Goal: Transaction & Acquisition: Book appointment/travel/reservation

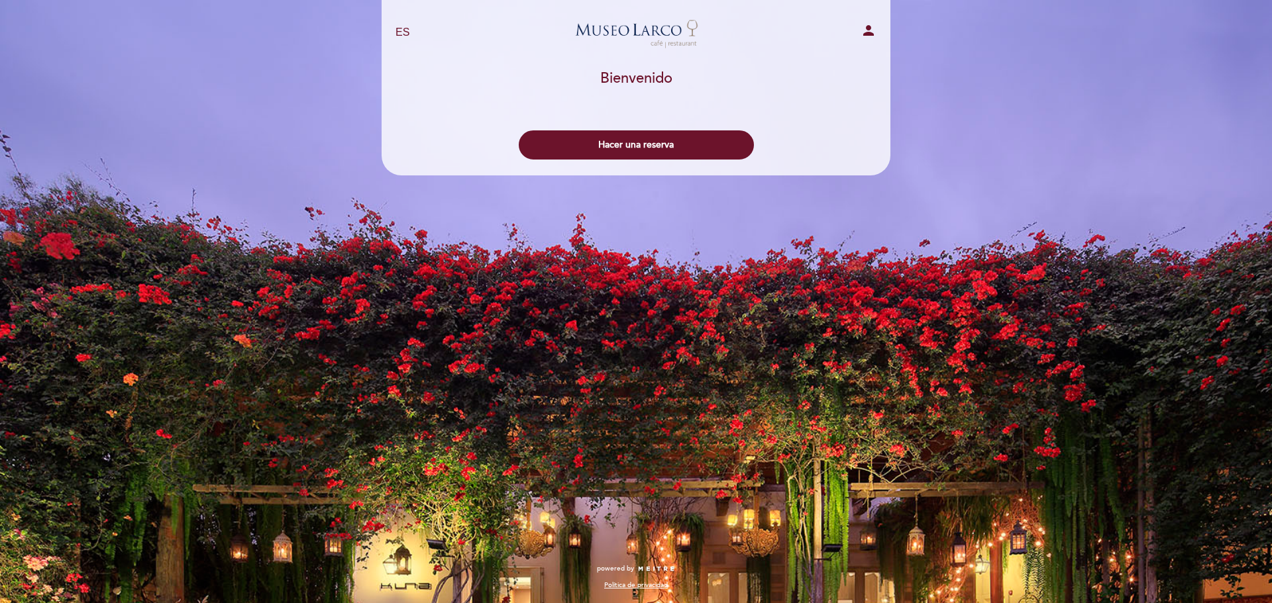
select select "es"
click at [655, 147] on button "Hacer una reserva" at bounding box center [636, 144] width 235 height 29
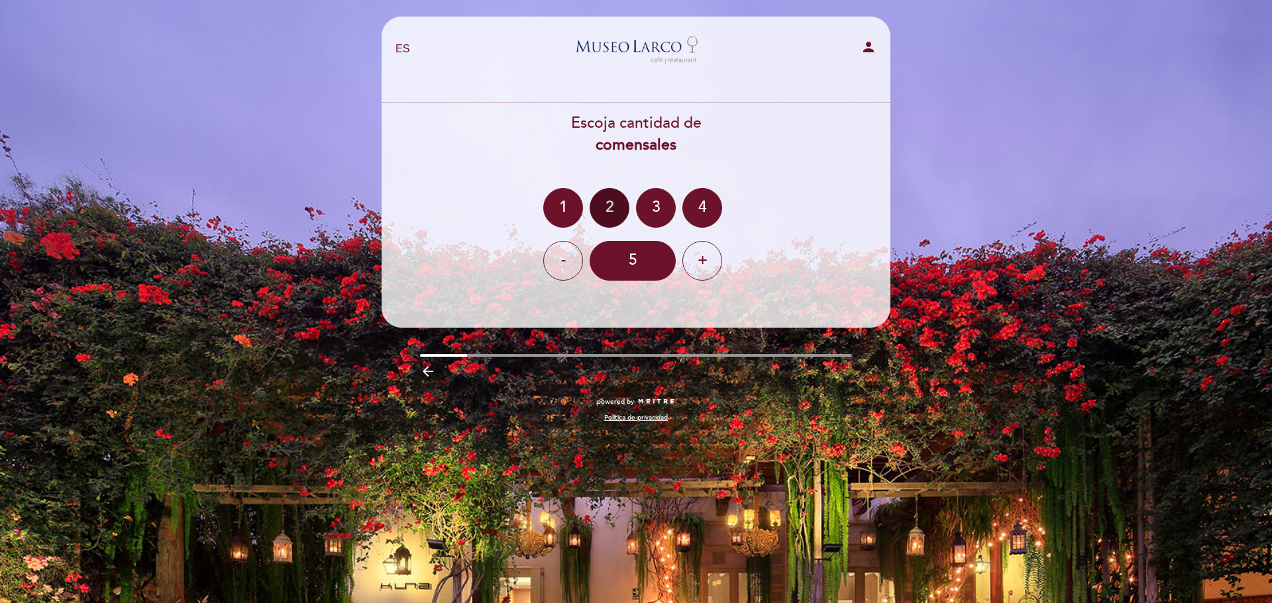
click at [611, 207] on div "2" at bounding box center [610, 208] width 40 height 40
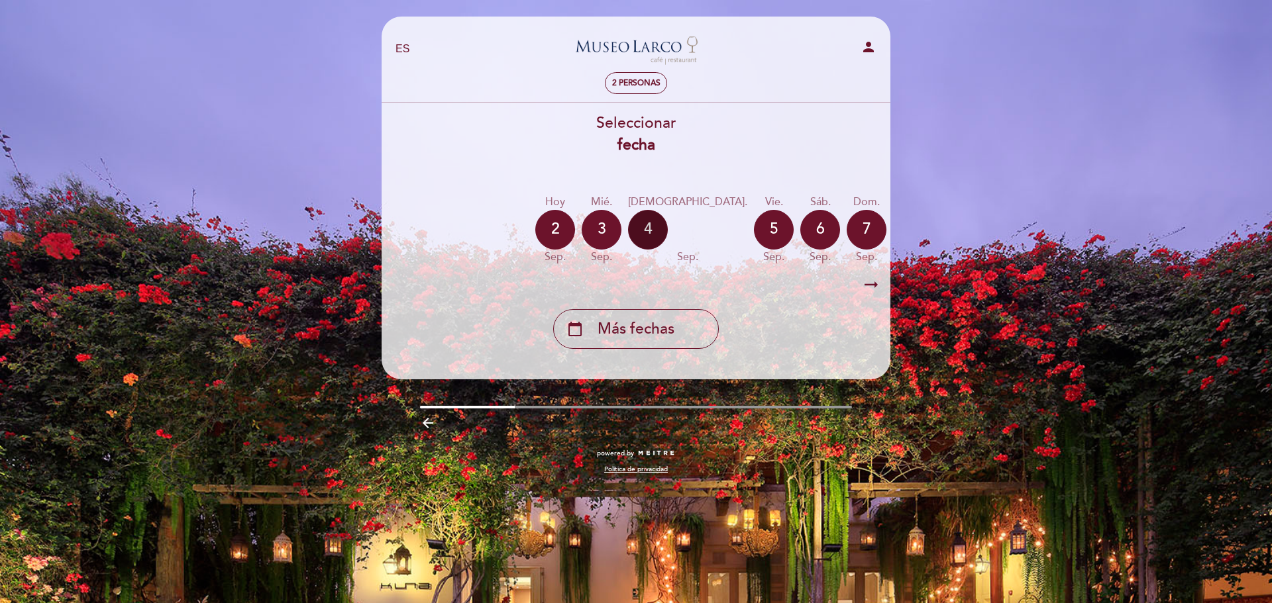
click at [652, 236] on div "4" at bounding box center [648, 230] width 40 height 40
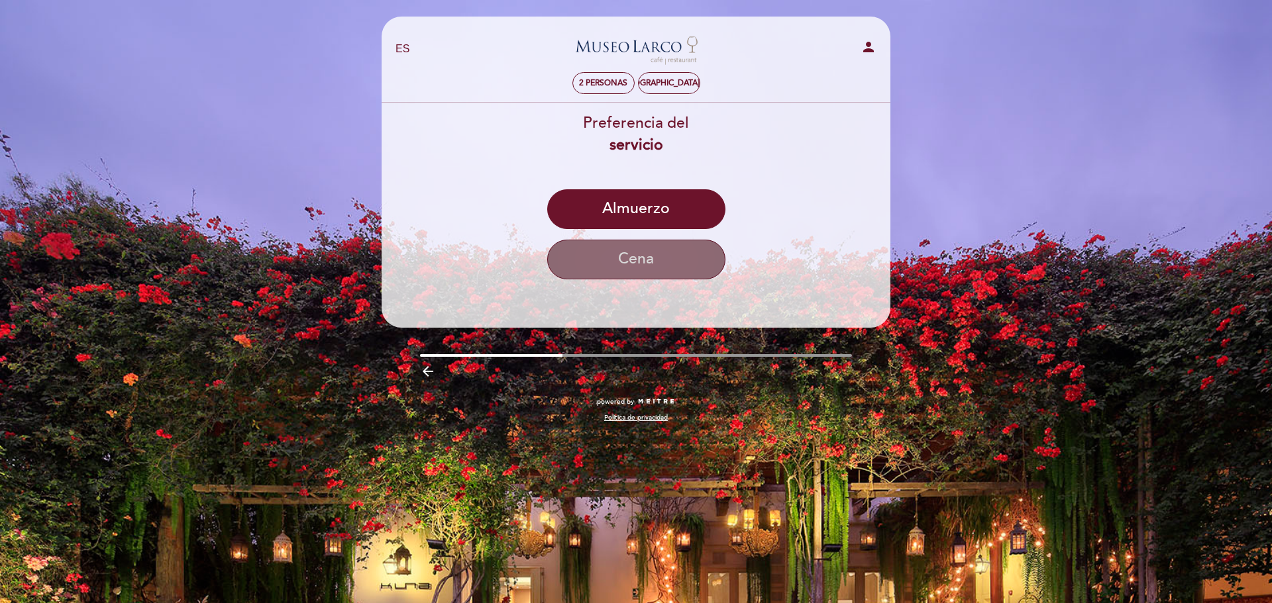
click at [664, 257] on button "Cena" at bounding box center [636, 260] width 178 height 40
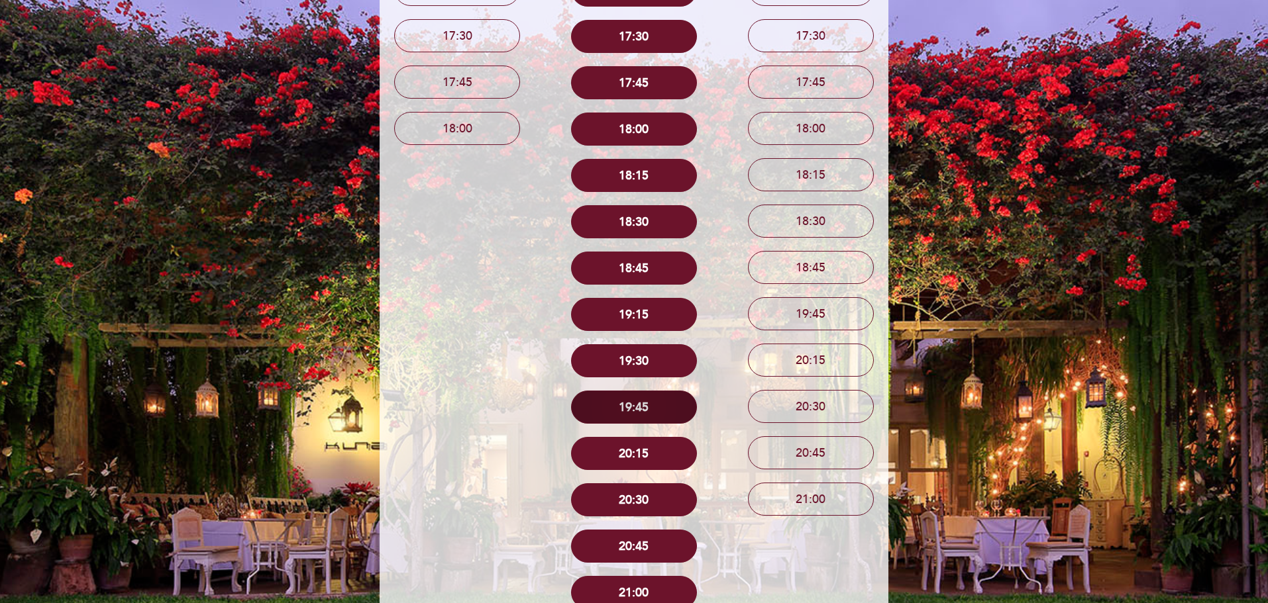
scroll to position [265, 0]
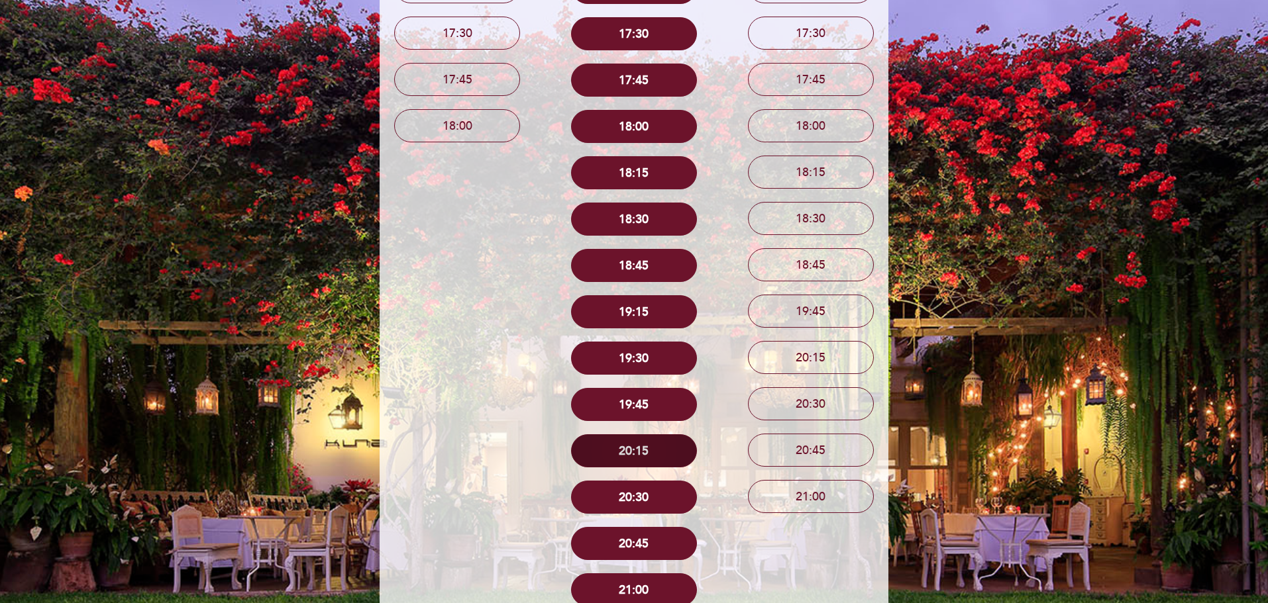
click at [638, 456] on button "20:15" at bounding box center [634, 451] width 126 height 33
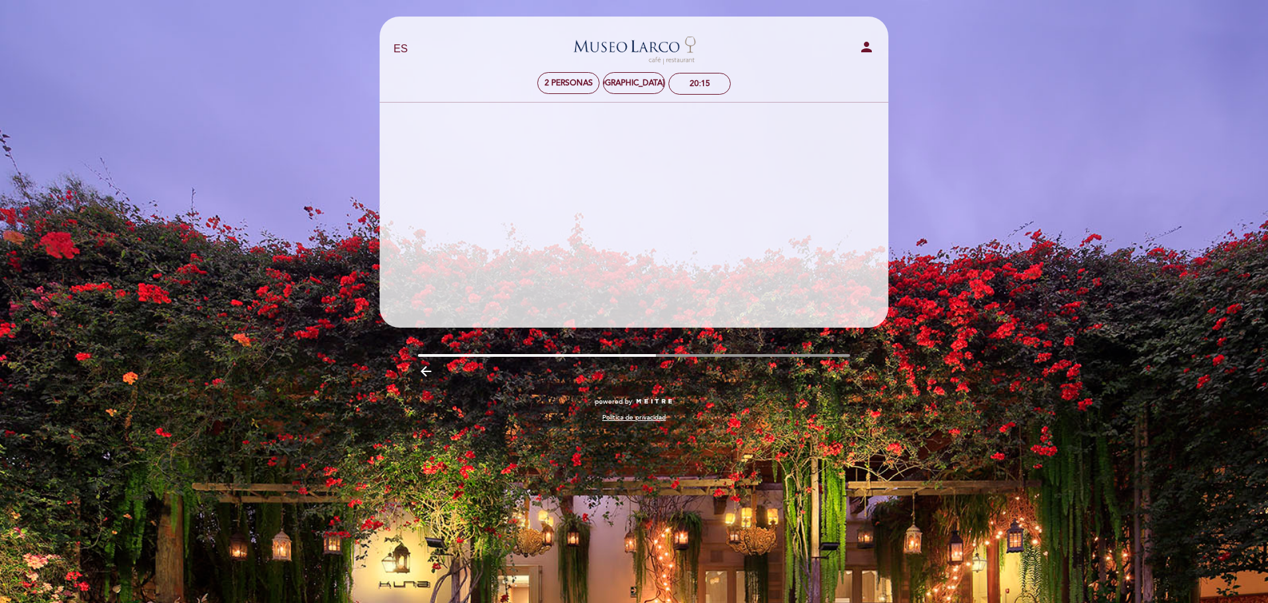
scroll to position [0, 0]
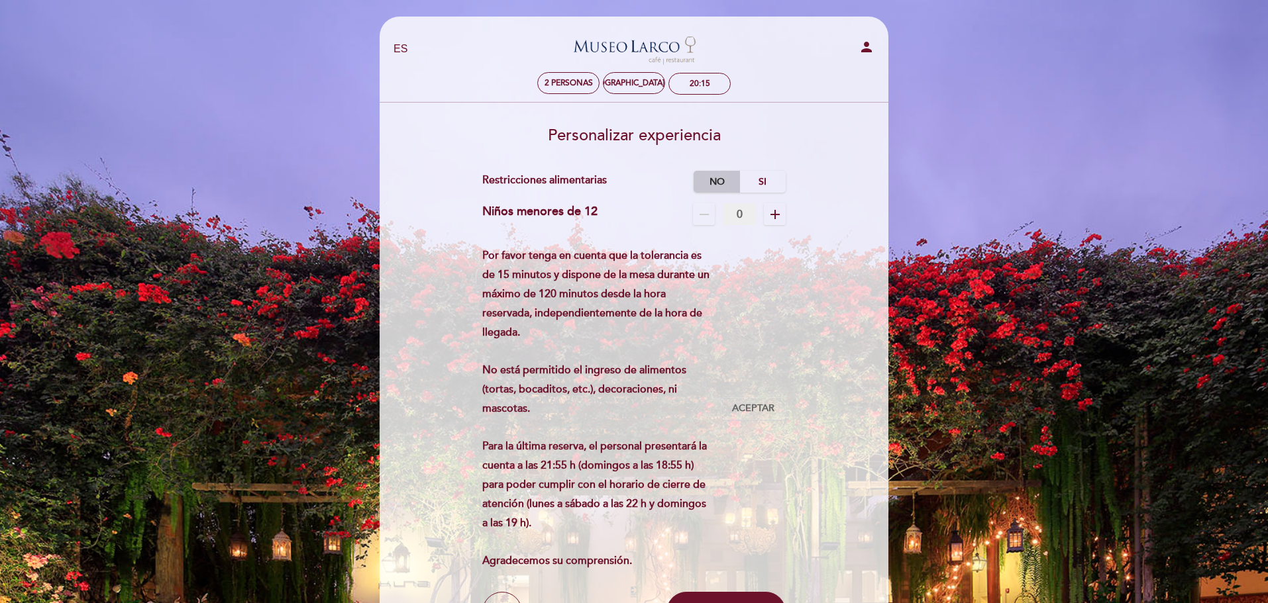
click at [706, 182] on label "No" at bounding box center [716, 182] width 46 height 22
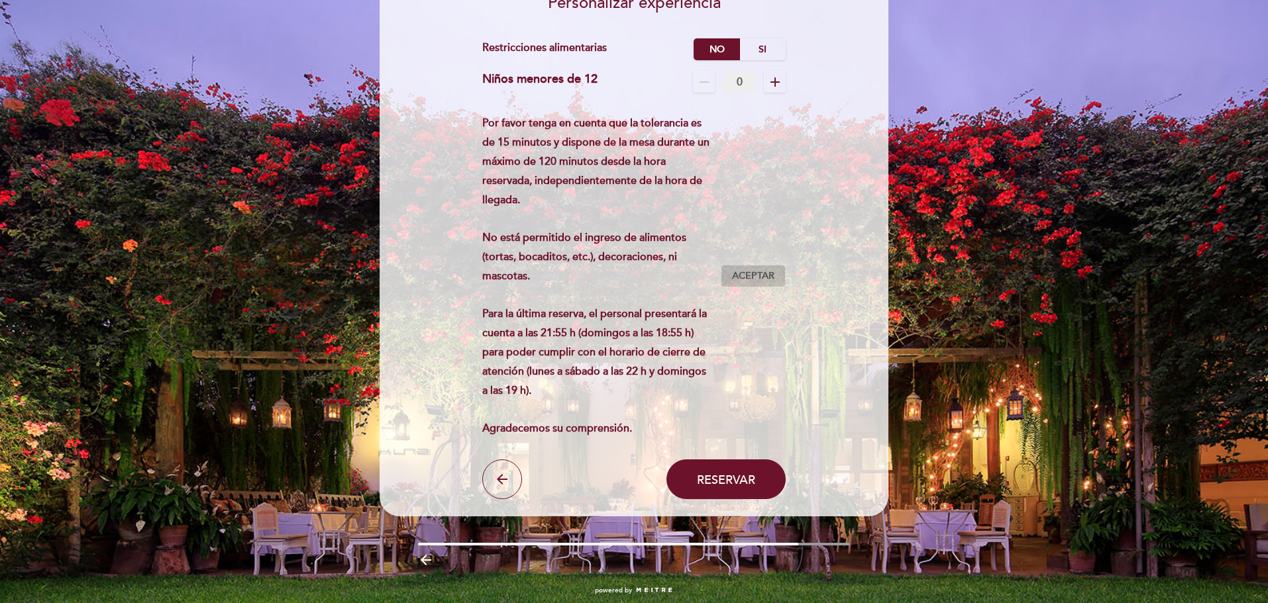
click at [743, 279] on span "Aceptar" at bounding box center [753, 277] width 42 height 14
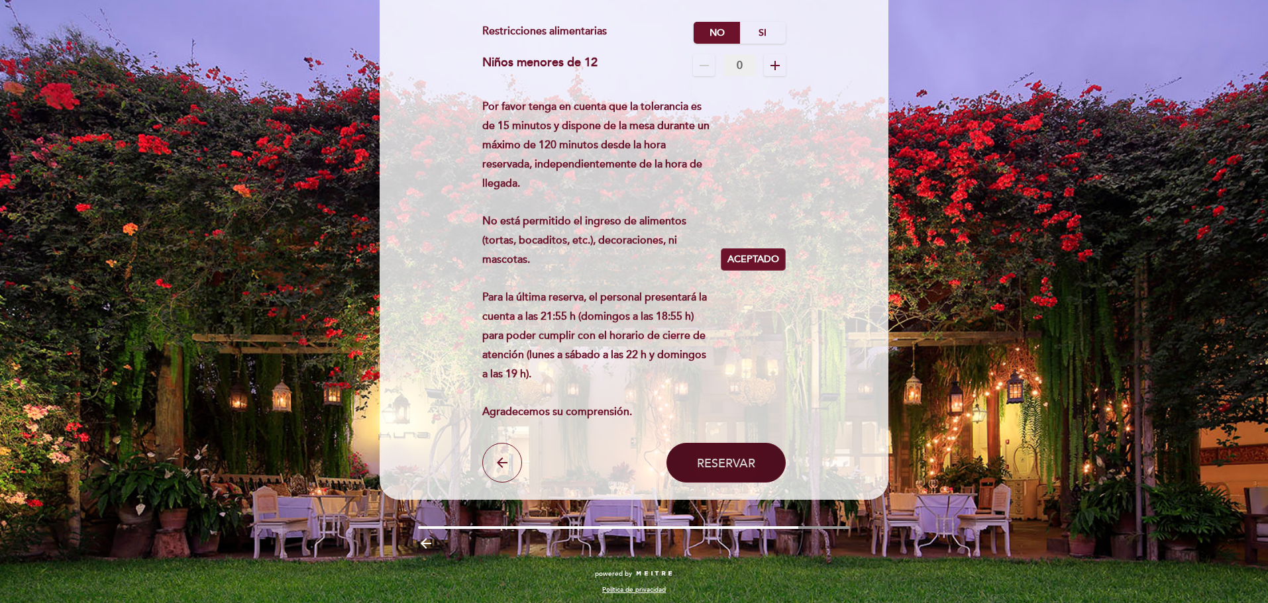
scroll to position [154, 0]
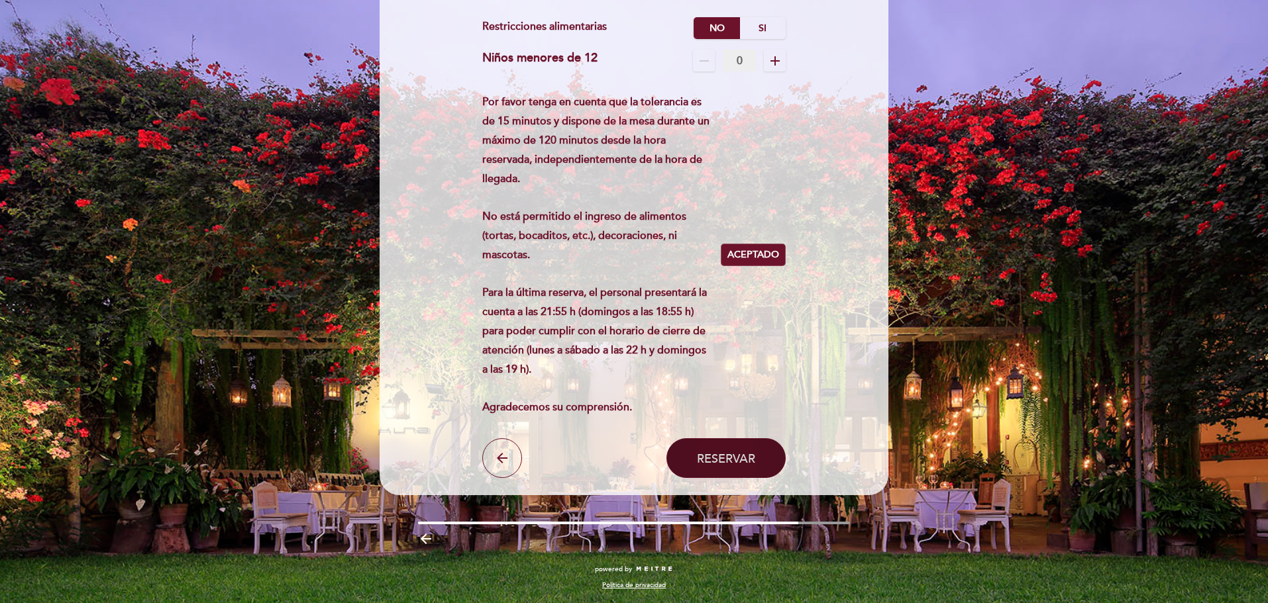
click at [736, 457] on span "Reservar" at bounding box center [726, 458] width 58 height 15
click at [722, 454] on span "Reservar" at bounding box center [726, 458] width 58 height 15
click at [718, 458] on span "Reservar" at bounding box center [726, 458] width 58 height 15
click at [729, 458] on span "Reservar" at bounding box center [726, 458] width 58 height 15
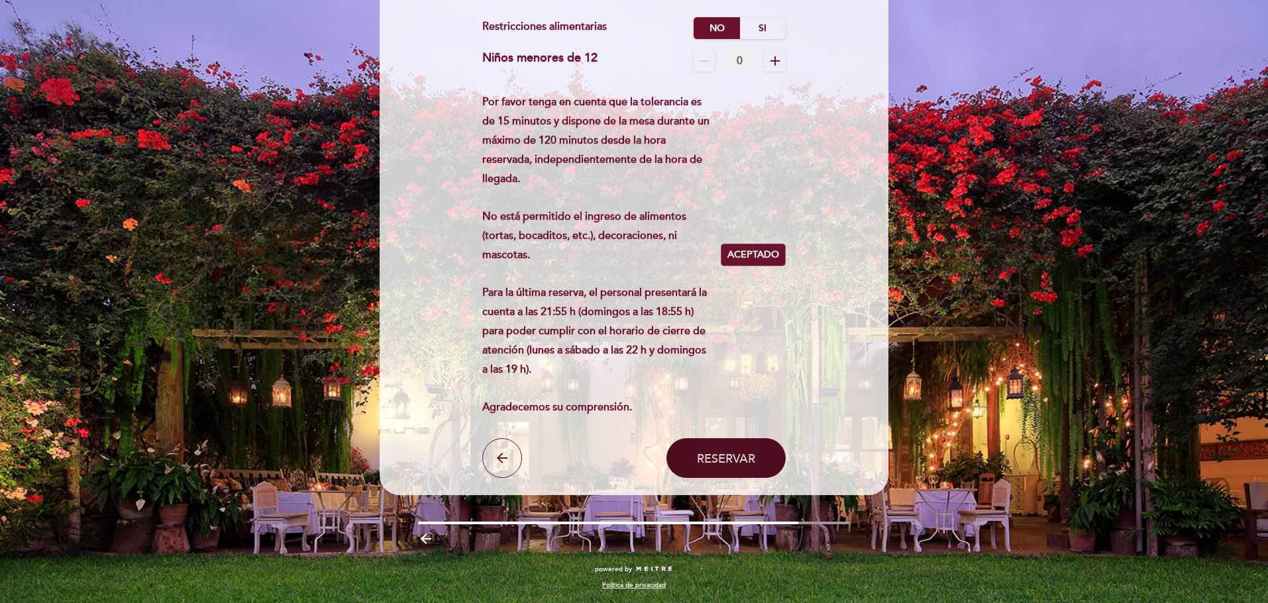
click at [729, 458] on span "Reservar" at bounding box center [726, 458] width 58 height 15
click at [729, 459] on span "Reservar" at bounding box center [726, 458] width 58 height 15
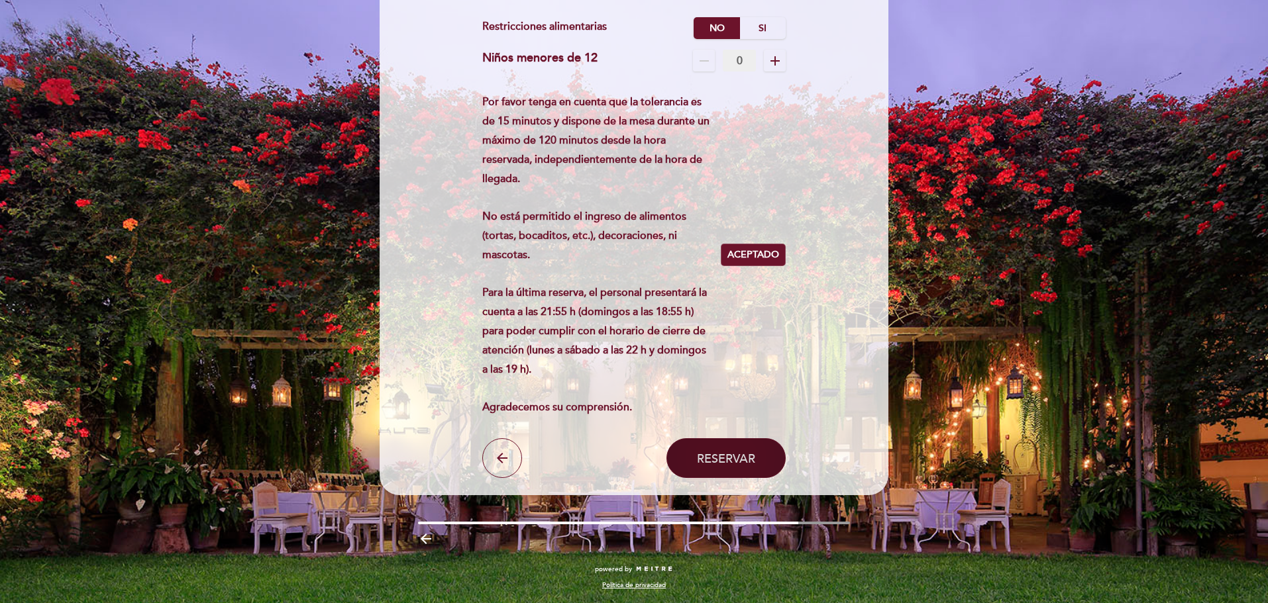
click at [719, 456] on span "Reservar" at bounding box center [726, 458] width 58 height 15
click at [720, 456] on span "Reservar" at bounding box center [726, 458] width 58 height 15
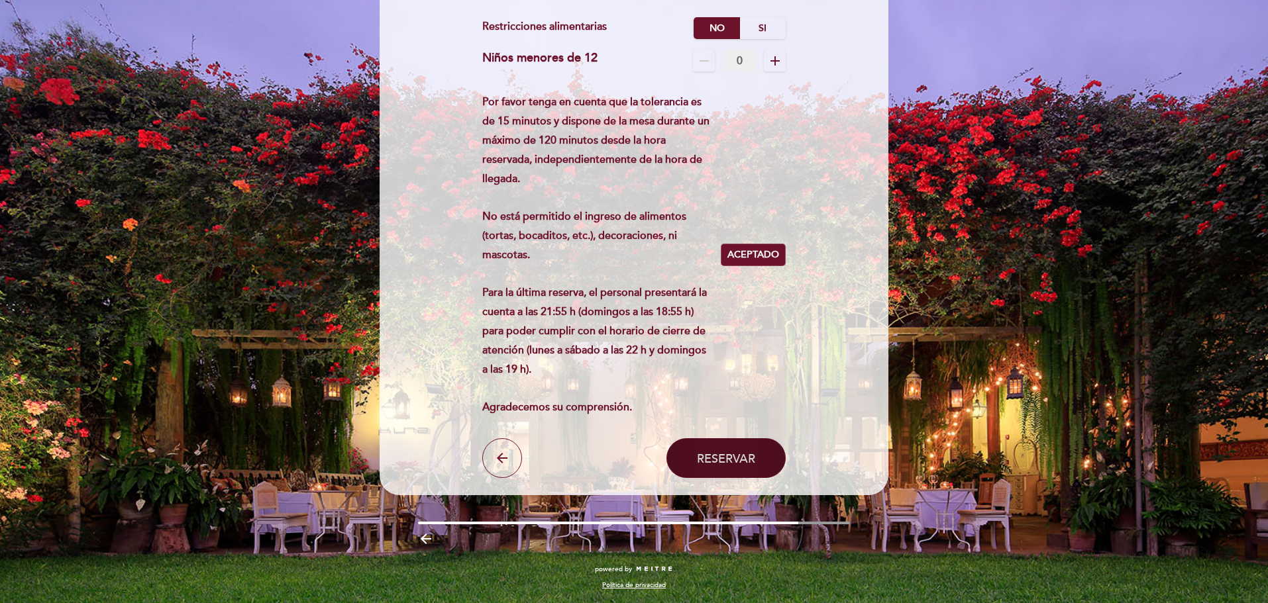
click at [742, 453] on span "Reservar" at bounding box center [726, 458] width 58 height 15
click at [746, 253] on span "Aceptado" at bounding box center [753, 255] width 52 height 14
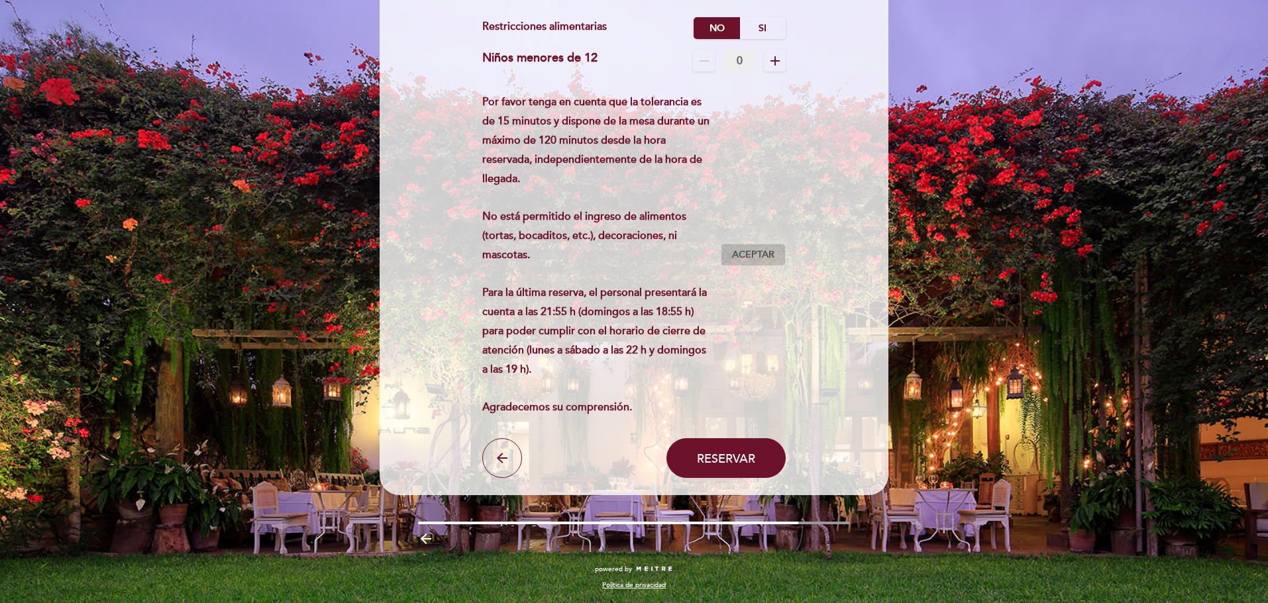
click at [747, 252] on span "Aceptar" at bounding box center [753, 255] width 42 height 14
click at [715, 462] on span "Reservar" at bounding box center [726, 458] width 58 height 15
click at [717, 460] on span "Reservar" at bounding box center [726, 458] width 58 height 15
drag, startPoint x: 707, startPoint y: 460, endPoint x: 493, endPoint y: 453, distance: 214.0
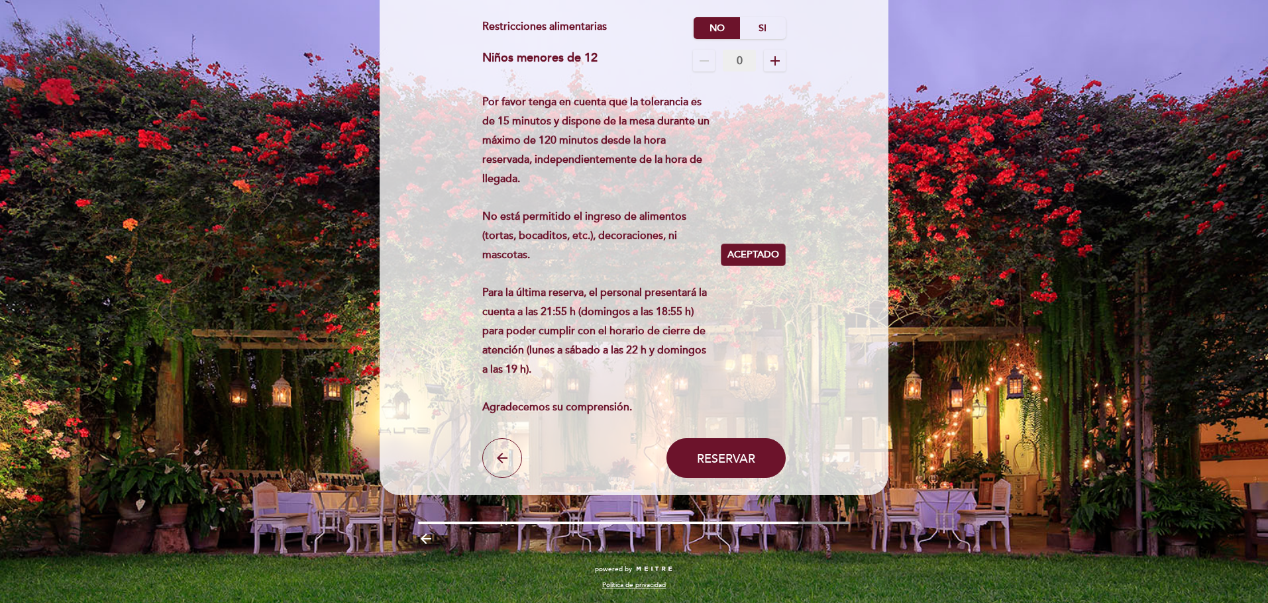
click at [494, 453] on icon "arrow_back" at bounding box center [502, 458] width 16 height 16
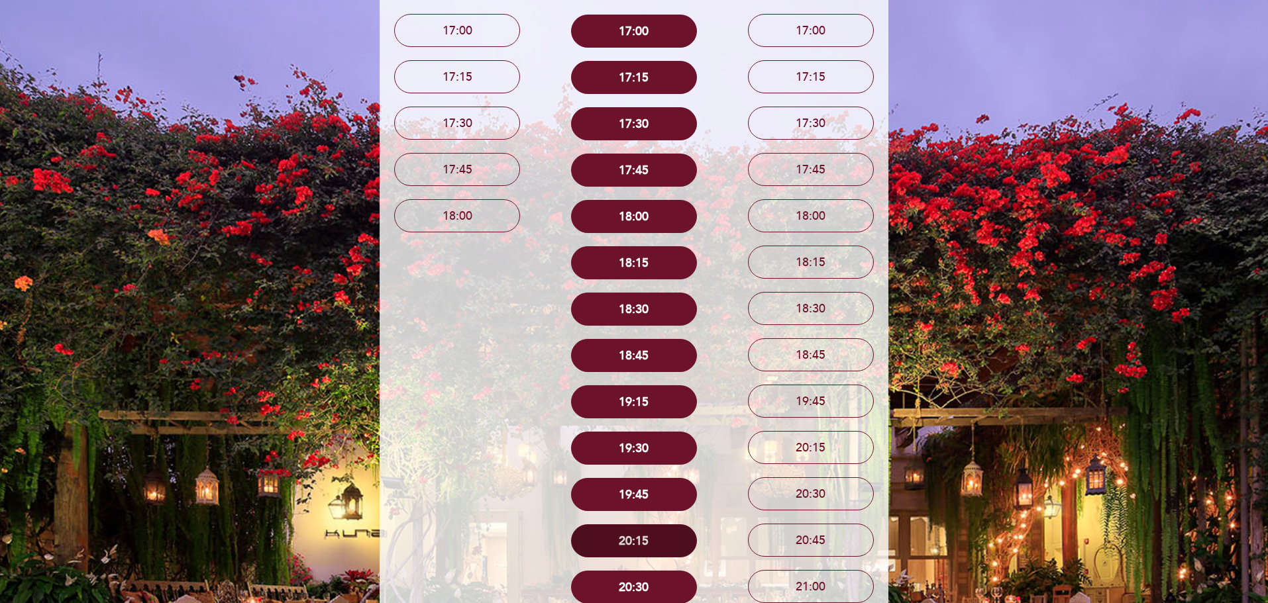
scroll to position [199, 0]
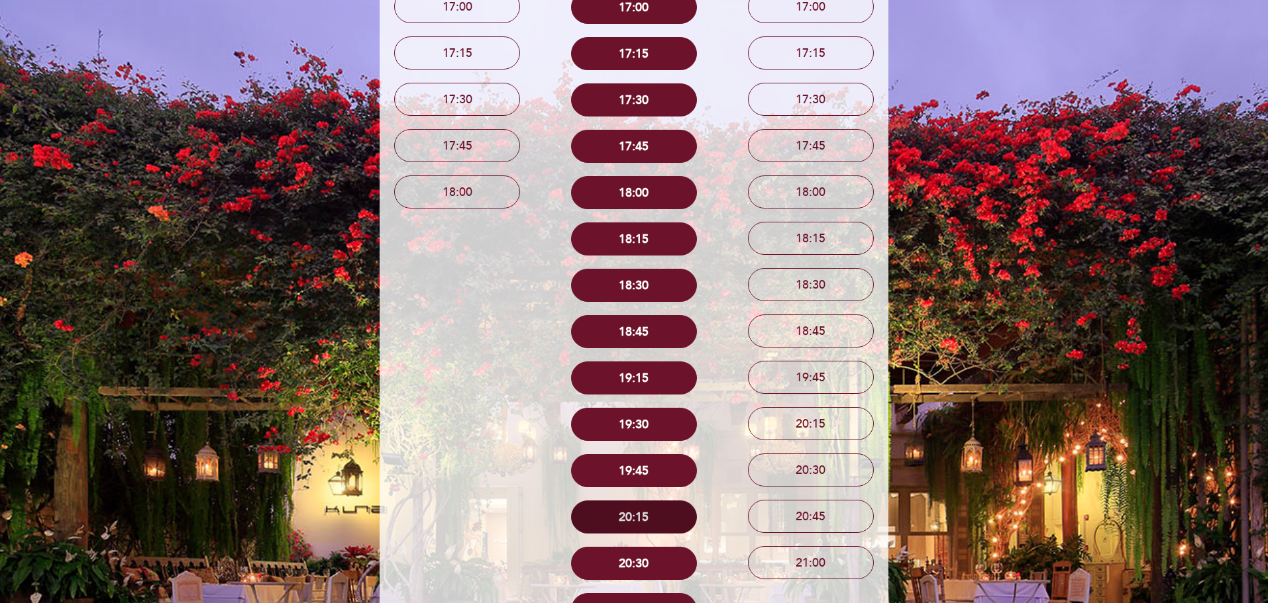
click at [632, 519] on button "20:15" at bounding box center [634, 517] width 126 height 33
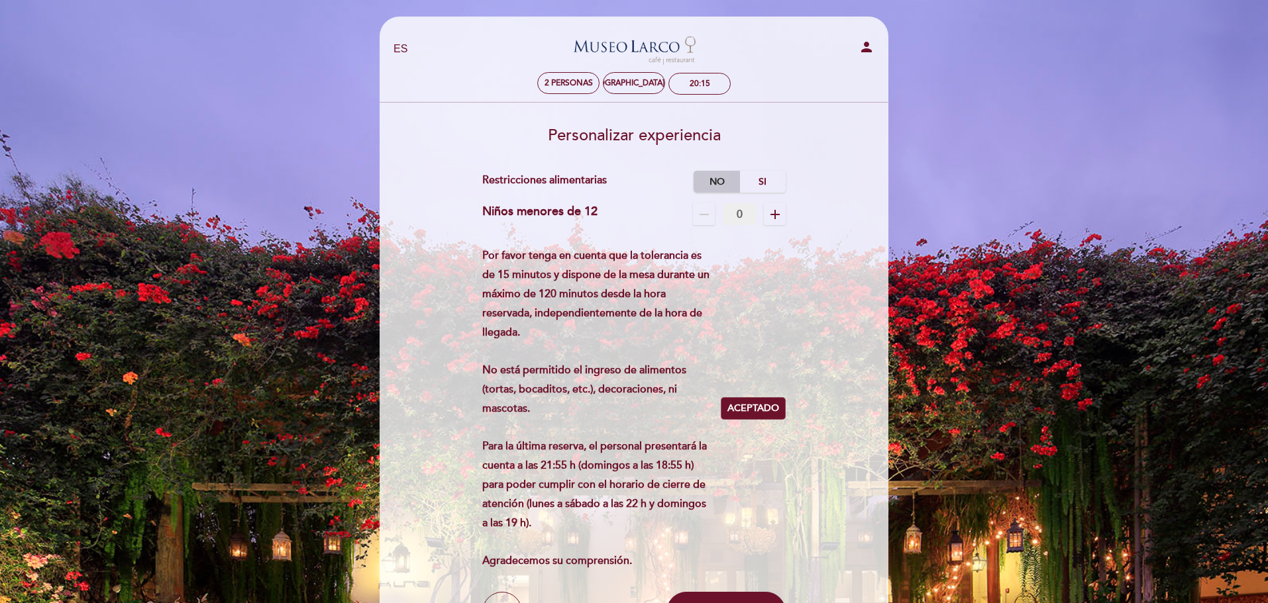
click at [719, 187] on label "No" at bounding box center [716, 182] width 46 height 22
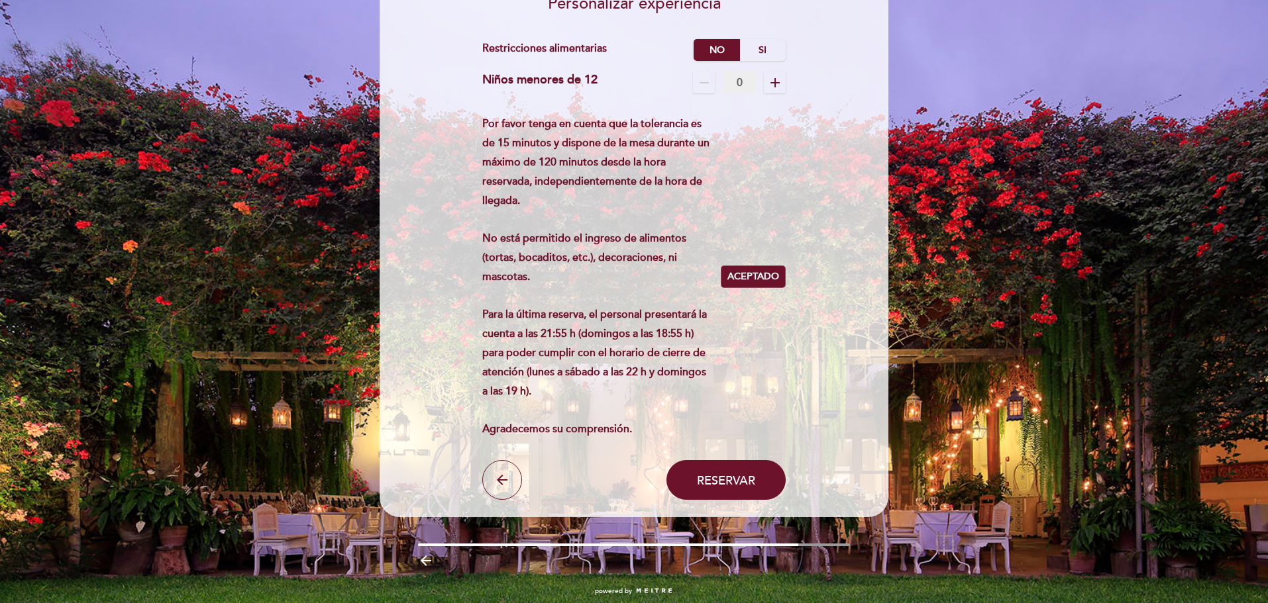
scroll to position [132, 0]
click at [715, 488] on button "Reservar" at bounding box center [725, 480] width 119 height 40
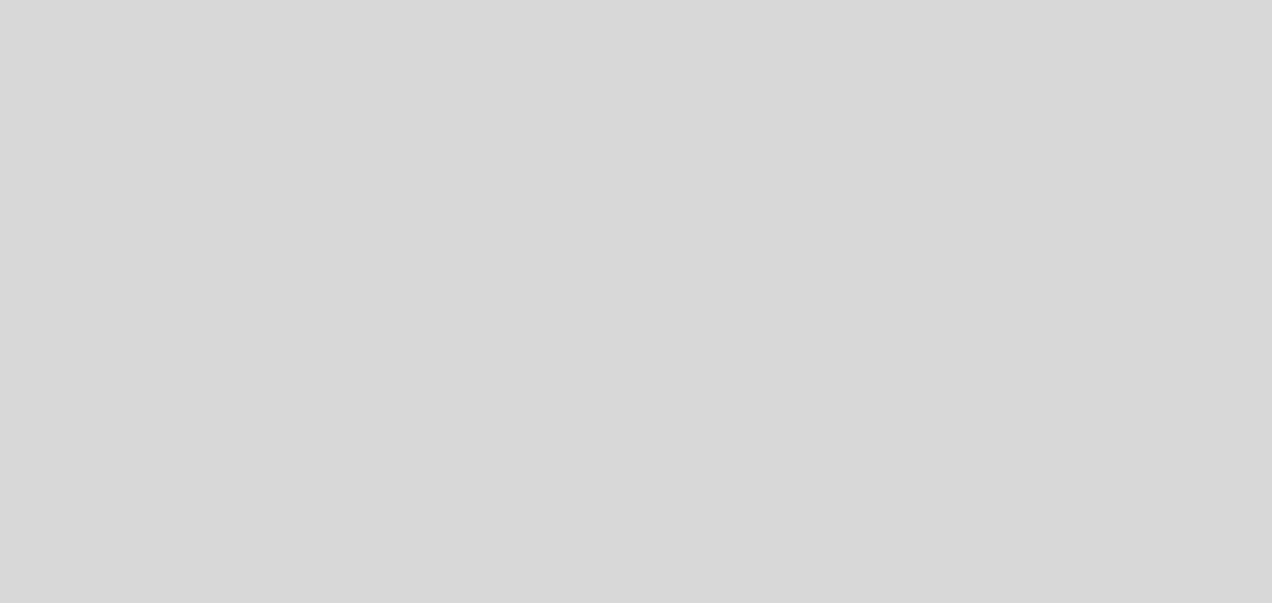
select select "es"
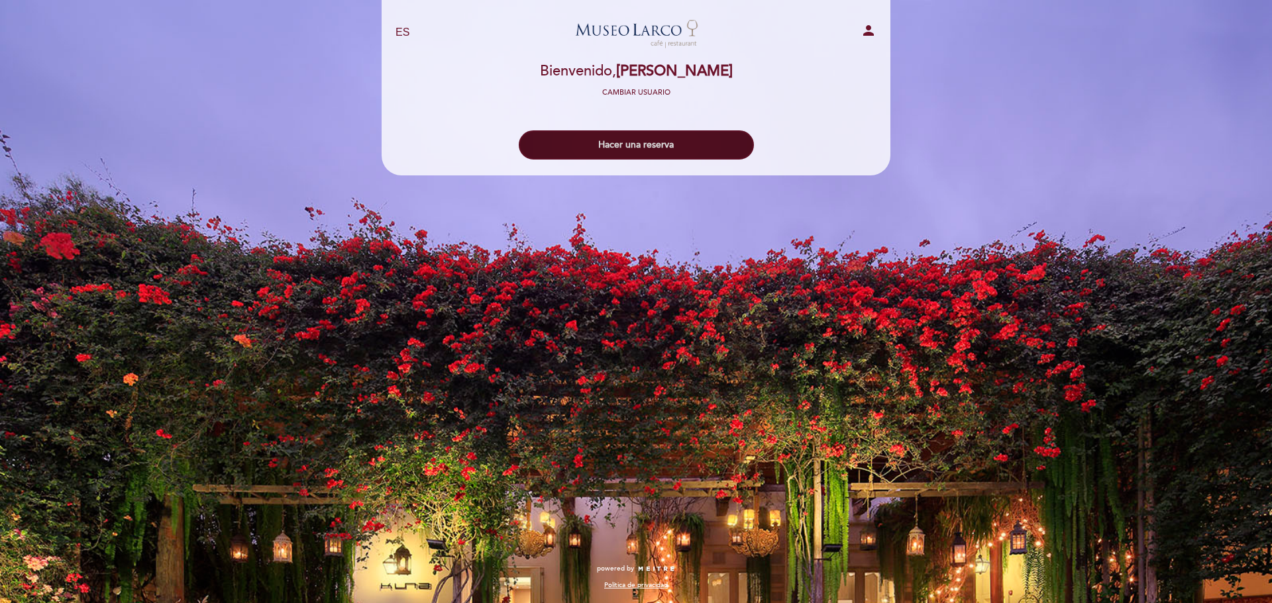
click at [668, 150] on button "Hacer una reserva" at bounding box center [636, 144] width 235 height 29
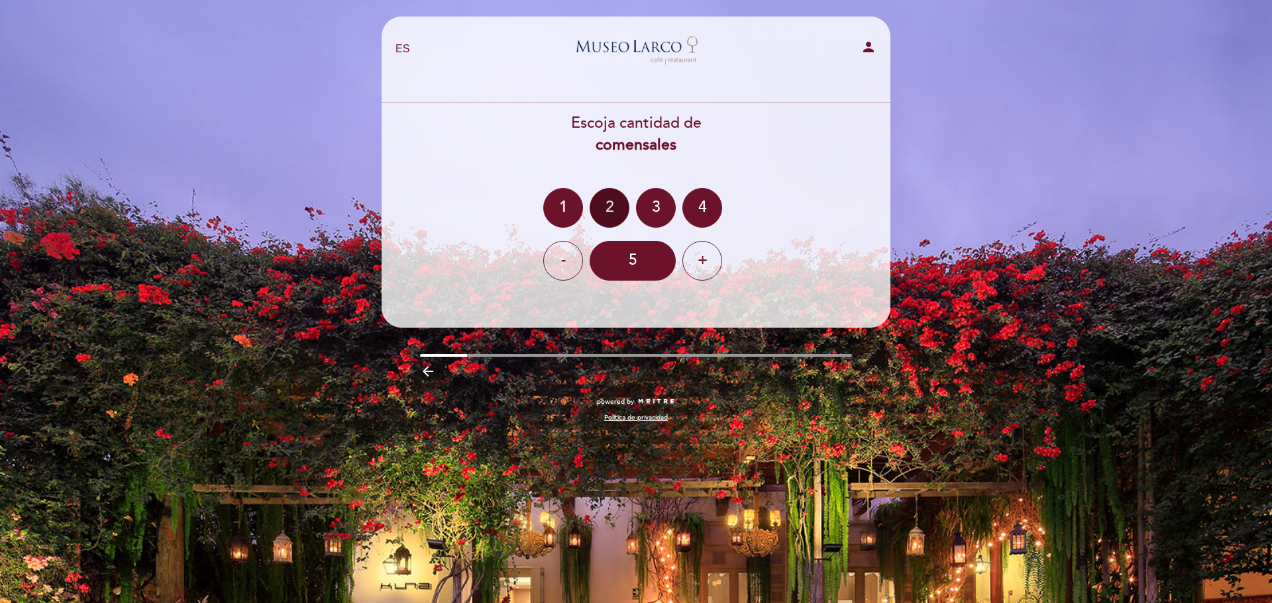
click at [606, 213] on div "2" at bounding box center [610, 208] width 40 height 40
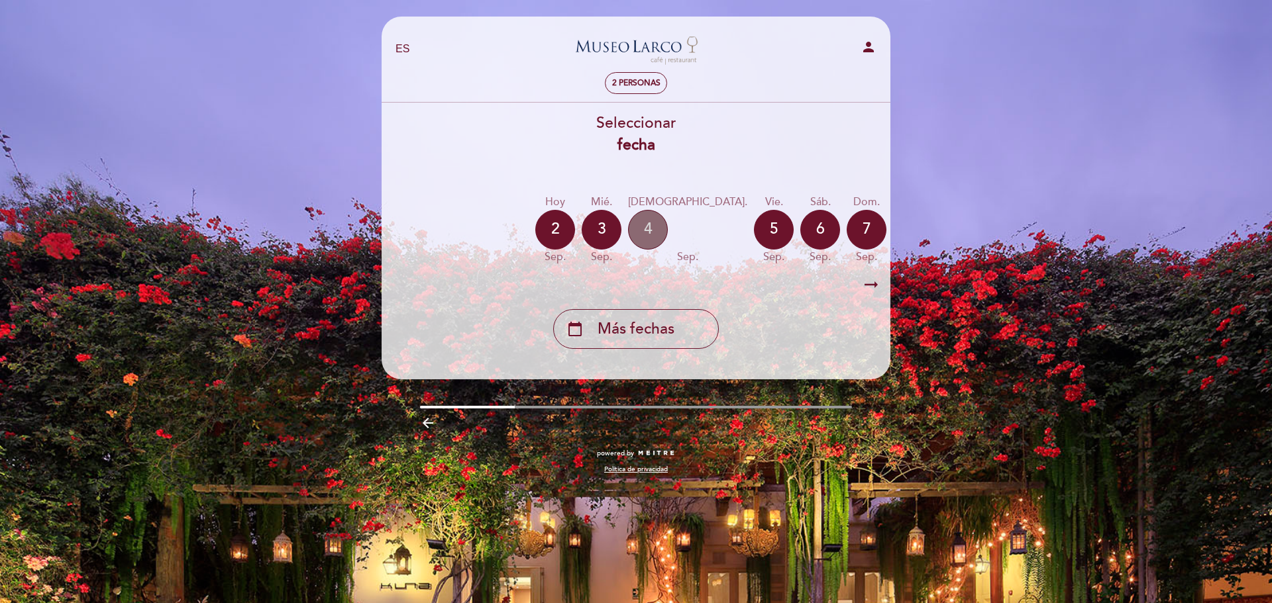
click at [649, 231] on div "4" at bounding box center [648, 230] width 40 height 40
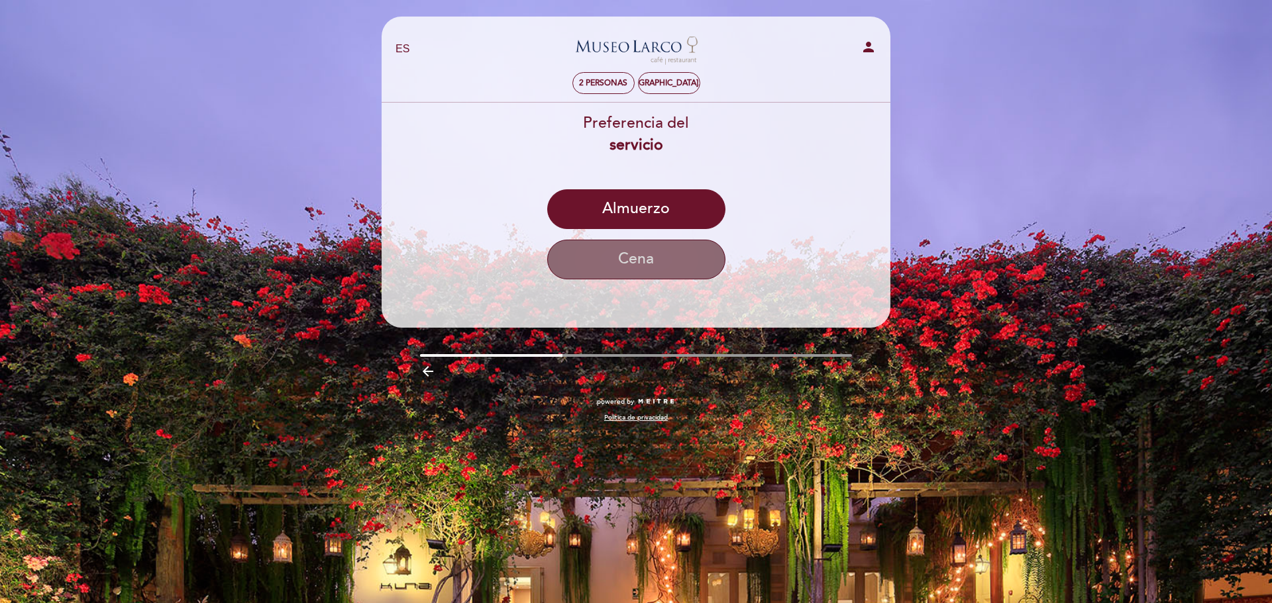
click at [648, 259] on button "Cena" at bounding box center [636, 260] width 178 height 40
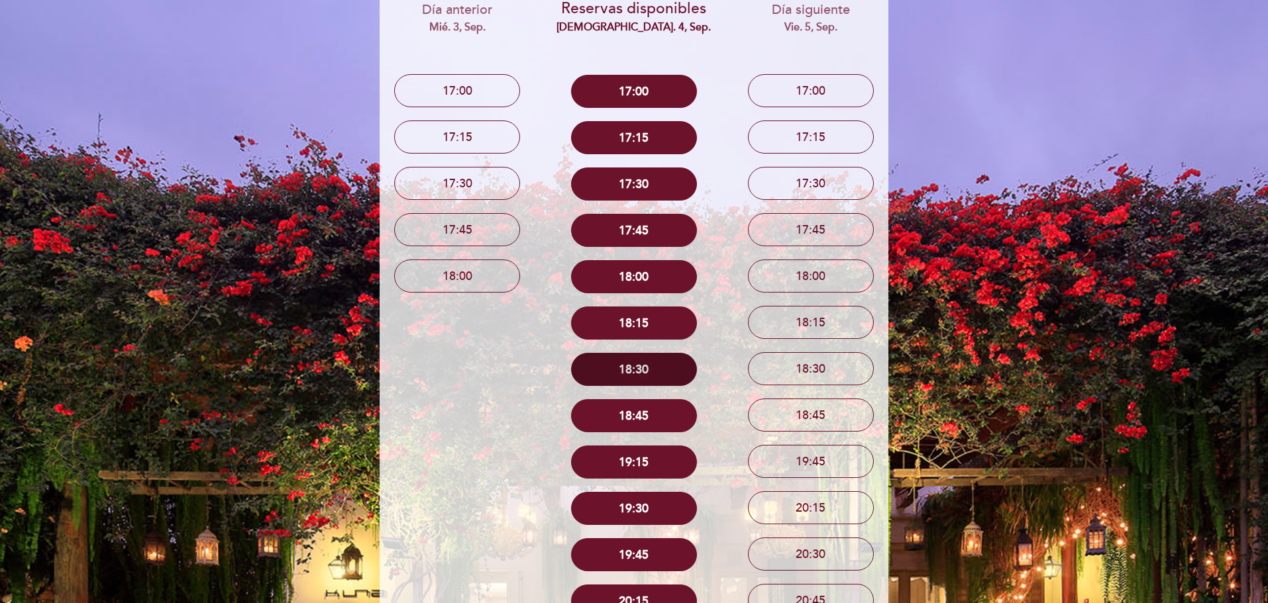
scroll to position [199, 0]
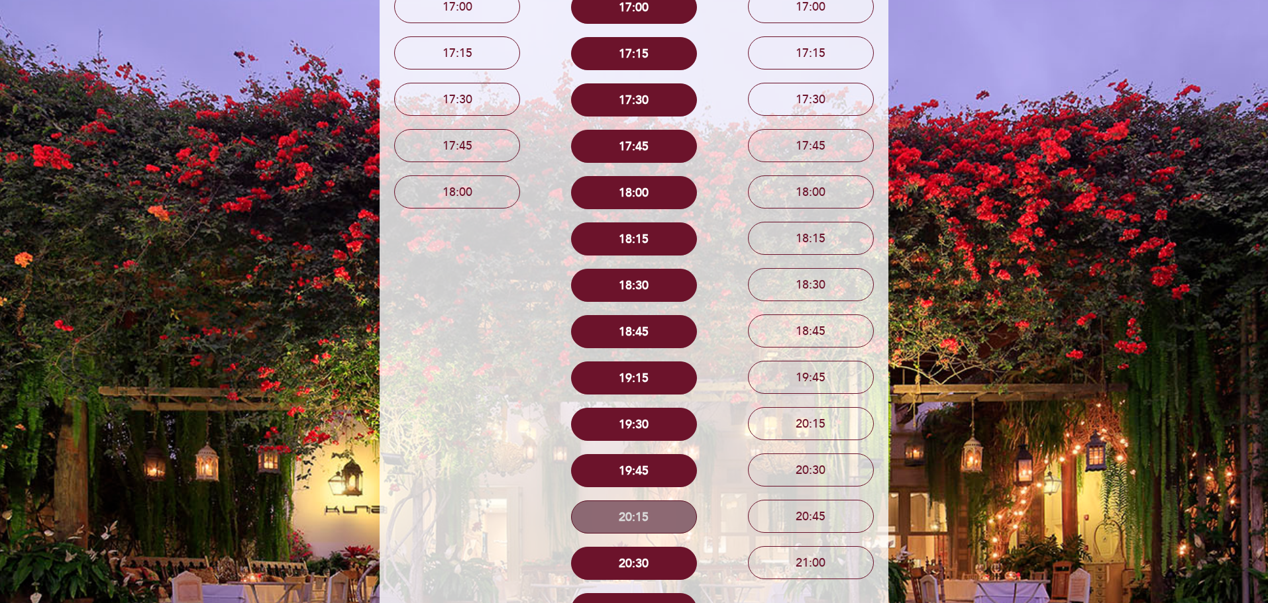
click at [635, 517] on button "20:15" at bounding box center [634, 517] width 126 height 33
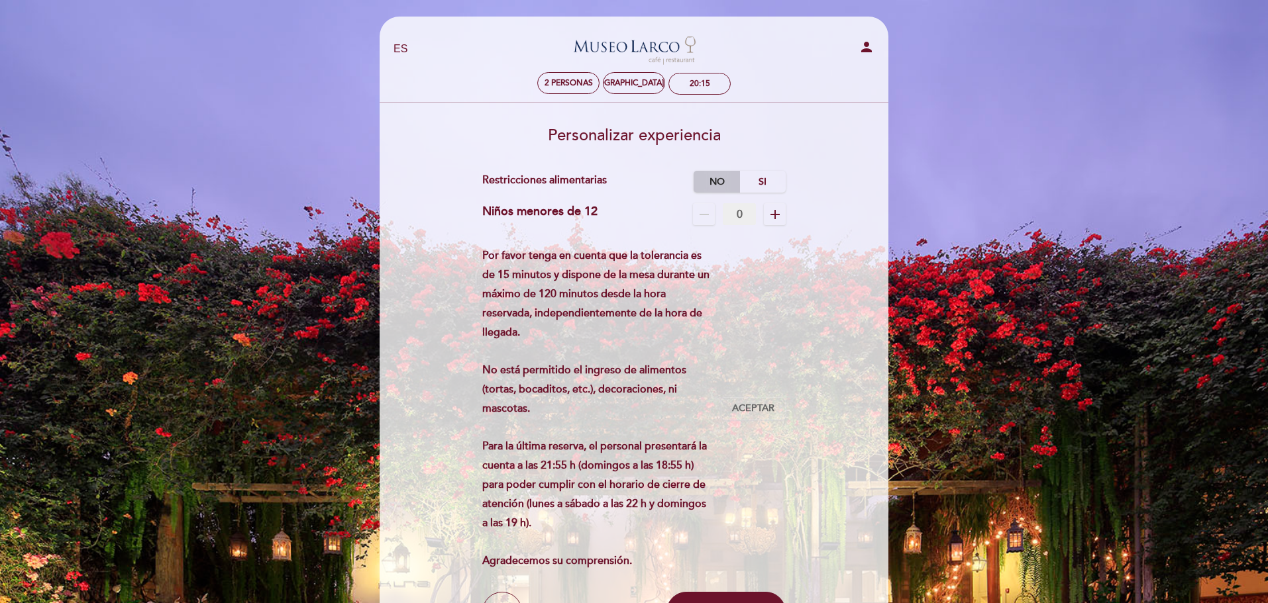
click at [717, 182] on label "No" at bounding box center [716, 182] width 46 height 22
click at [751, 413] on span "Aceptar" at bounding box center [753, 409] width 42 height 14
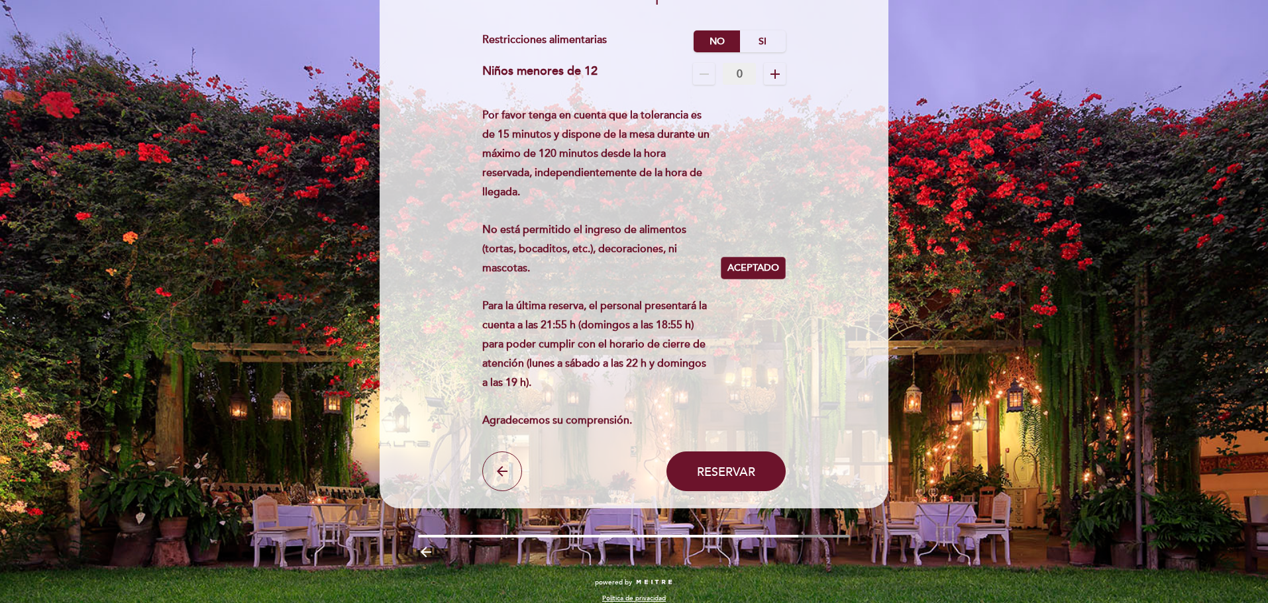
scroll to position [154, 0]
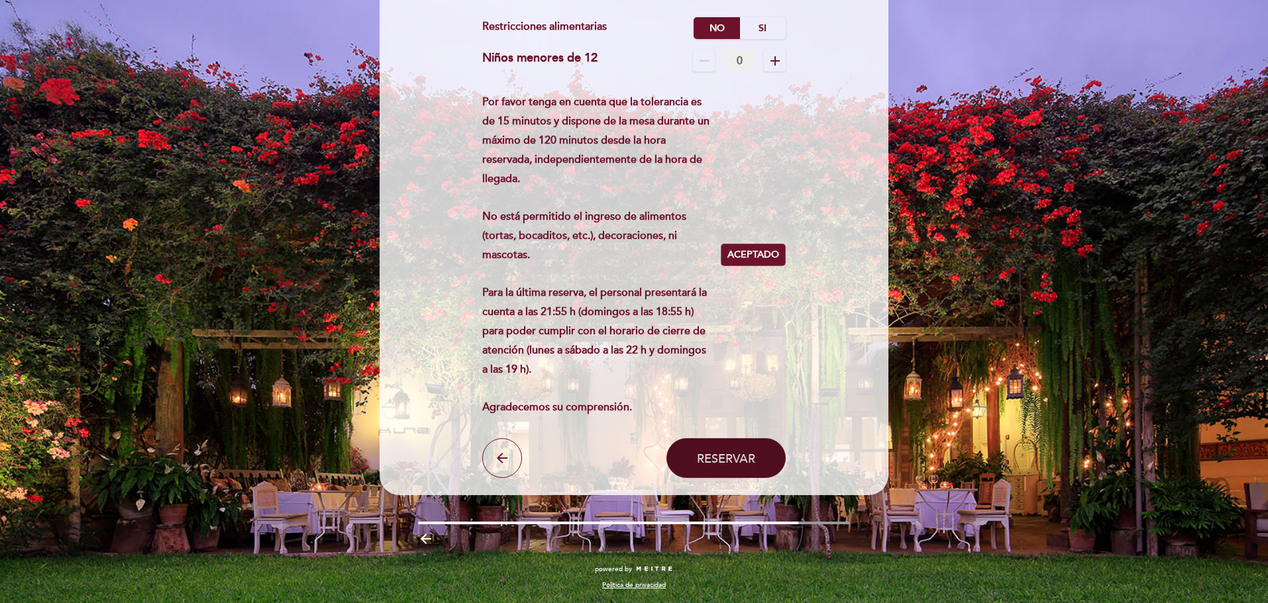
click at [726, 463] on span "Reservar" at bounding box center [726, 458] width 58 height 15
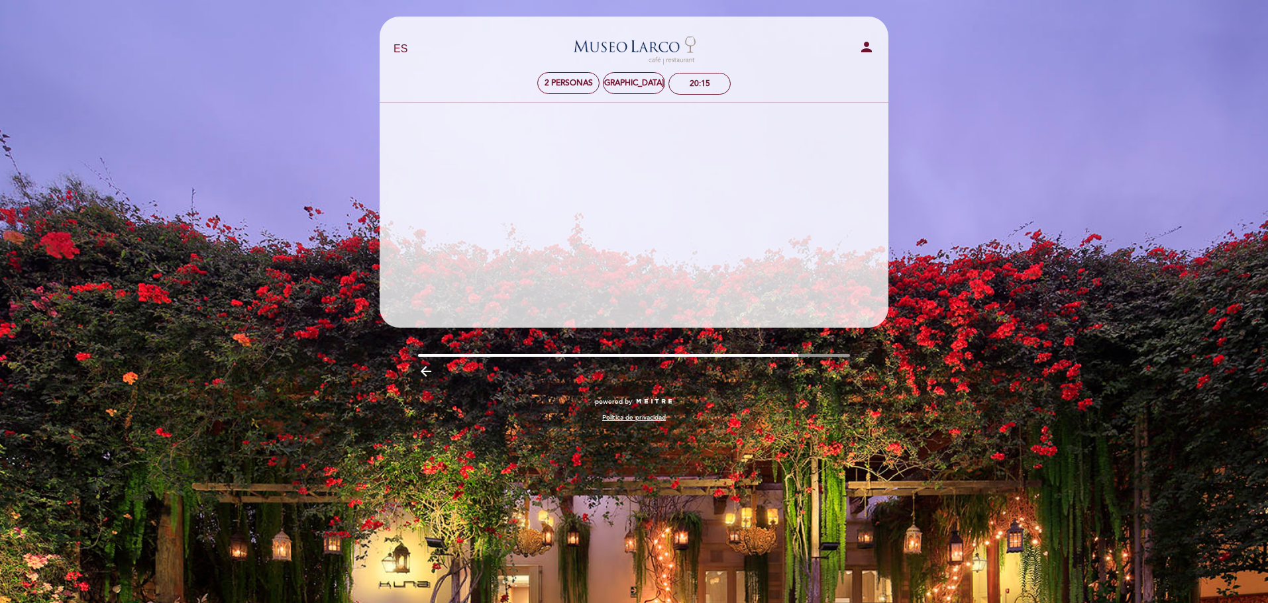
scroll to position [0, 0]
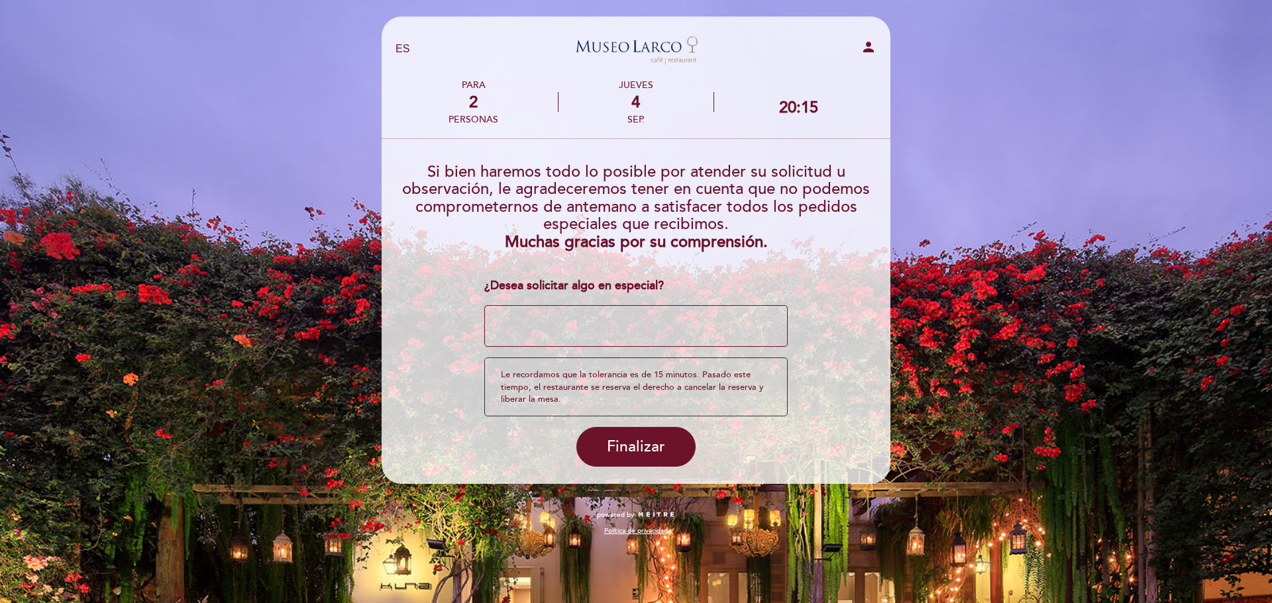
click at [540, 325] on textarea at bounding box center [636, 326] width 304 height 42
type textarea "E"
click at [527, 315] on textarea at bounding box center [636, 326] width 304 height 42
click at [542, 319] on textarea at bounding box center [636, 326] width 304 height 42
click at [570, 319] on textarea at bounding box center [636, 326] width 304 height 42
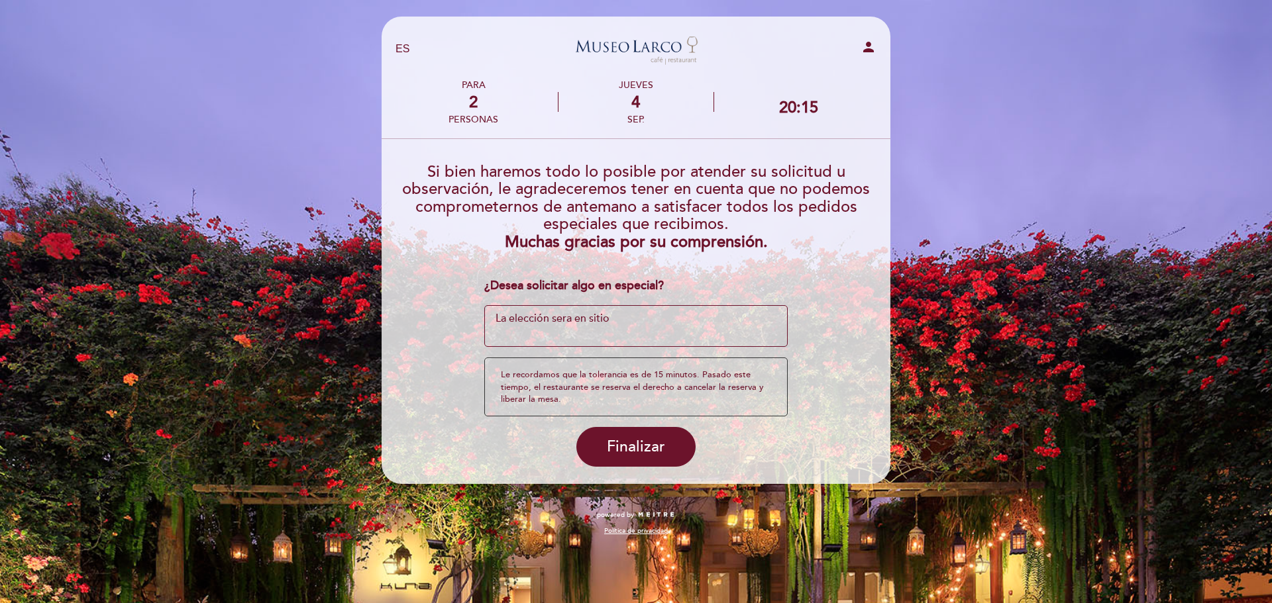
click at [637, 323] on textarea at bounding box center [636, 326] width 304 height 42
click at [607, 320] on textarea at bounding box center [636, 326] width 304 height 42
type textarea "La elección sera en sitio con la carta, gracias"
click at [646, 456] on span "Finalizar" at bounding box center [636, 447] width 58 height 19
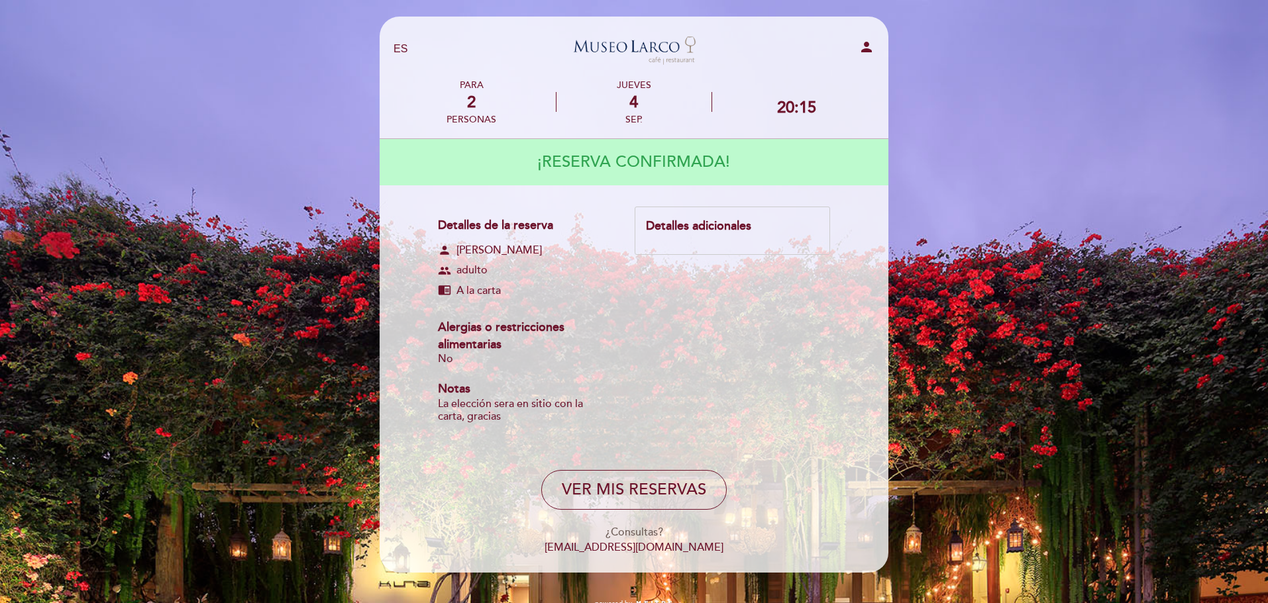
click at [723, 230] on div "Detalles adicionales" at bounding box center [732, 226] width 173 height 17
click at [653, 499] on button "VER MIS RESERVAS" at bounding box center [633, 490] width 185 height 40
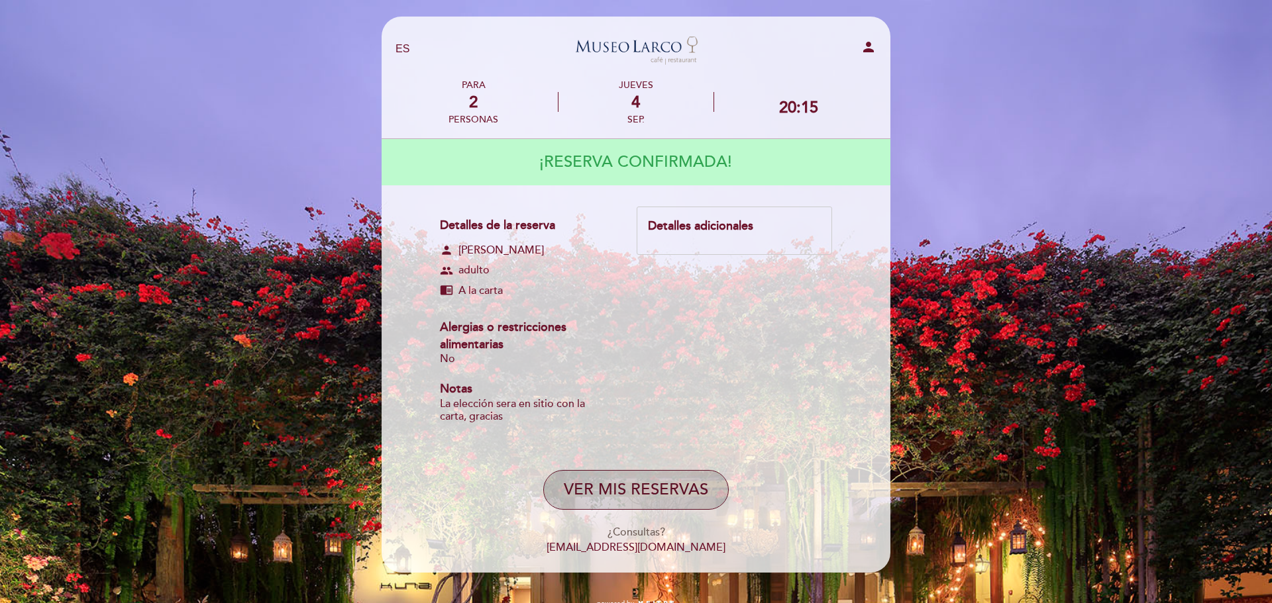
select select "es"
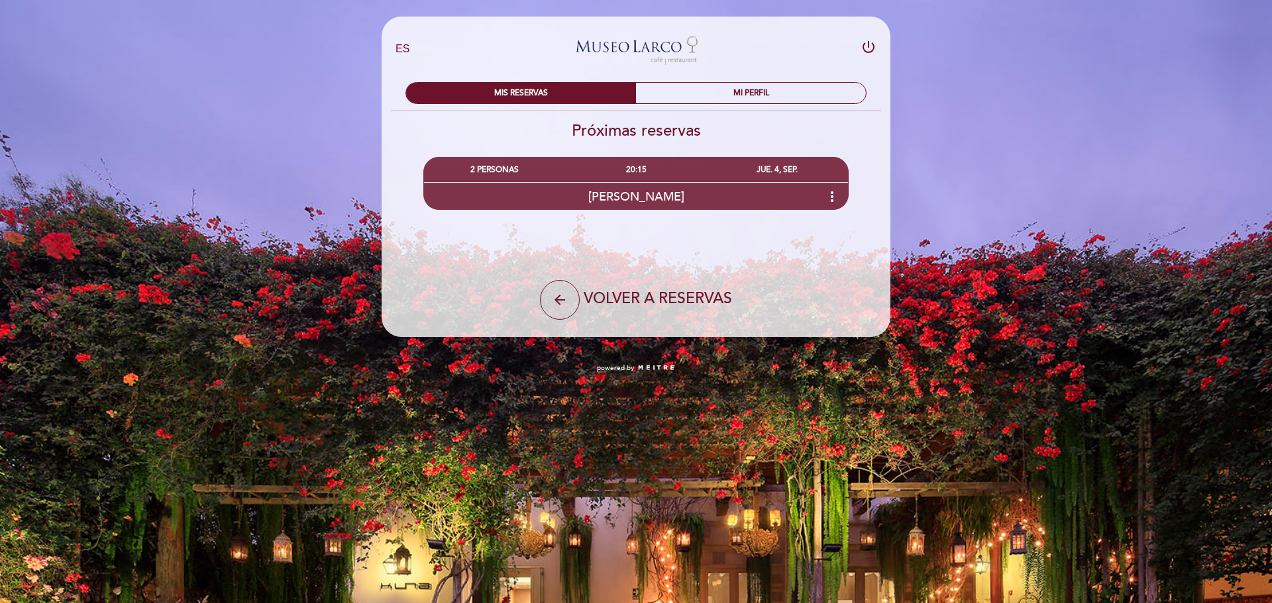
click at [630, 50] on link "Museo [GEOGRAPHIC_DATA] - Restaurant" at bounding box center [636, 49] width 166 height 36
